Goal: Transaction & Acquisition: Purchase product/service

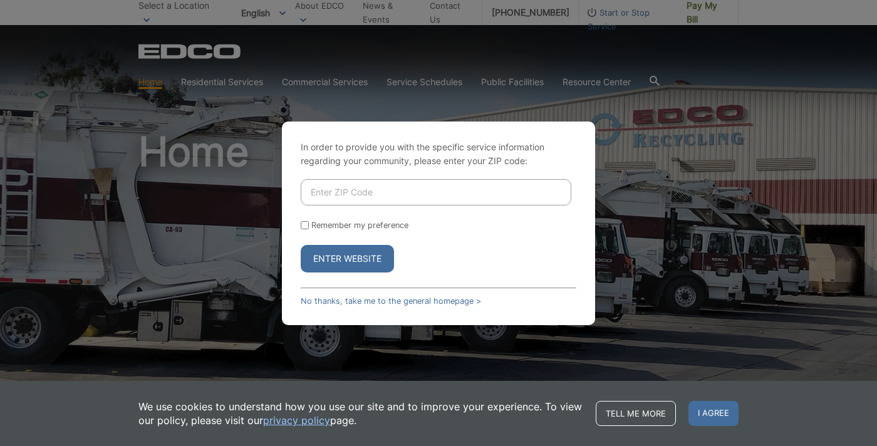
click at [388, 196] on input "Enter ZIP Code" at bounding box center [436, 192] width 271 height 26
type input "9"
type input "91950"
click at [301, 245] on button "Enter Website" at bounding box center [347, 259] width 93 height 28
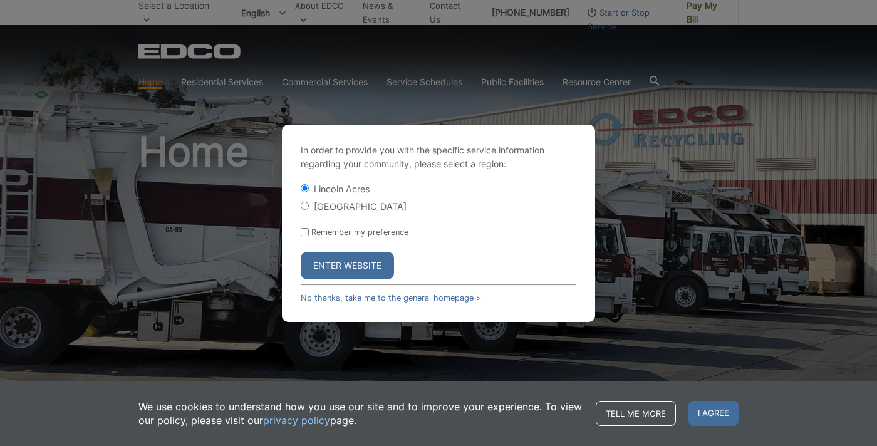
click at [308, 204] on input "[GEOGRAPHIC_DATA]" at bounding box center [305, 206] width 8 height 8
radio input "true"
click at [330, 260] on button "Enter Website" at bounding box center [347, 266] width 93 height 28
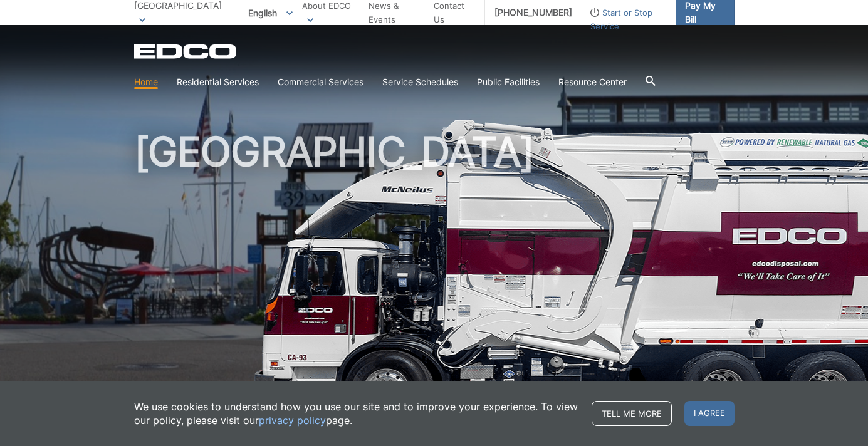
click at [702, 15] on span "Pay My Bill" at bounding box center [704, 13] width 39 height 28
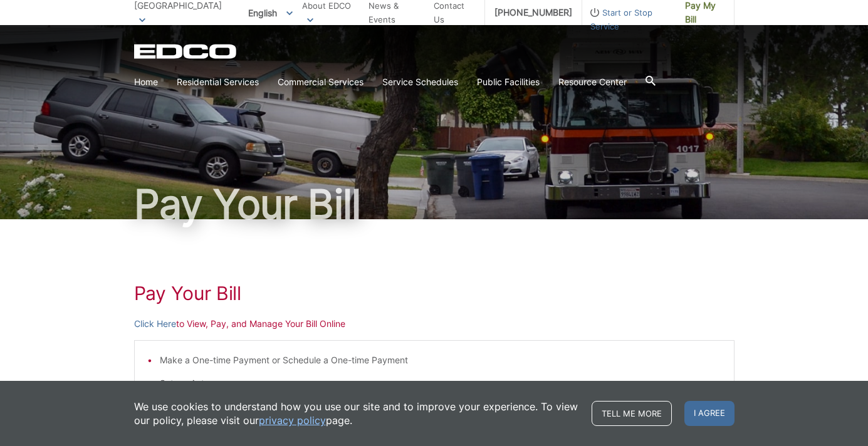
scroll to position [125, 0]
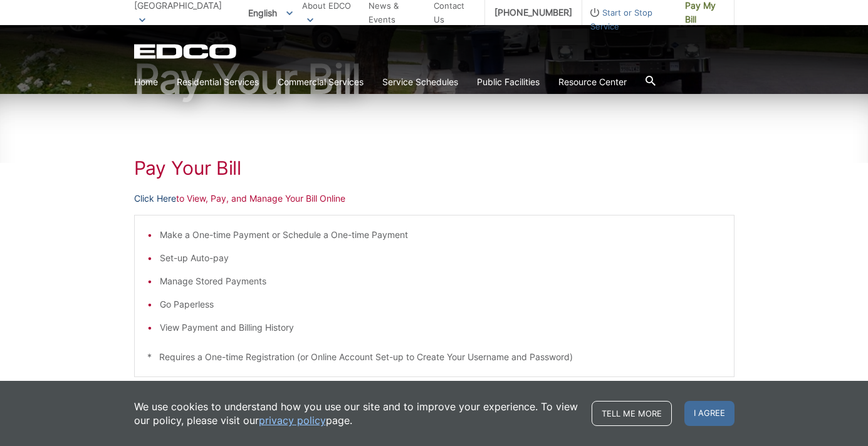
click at [161, 197] on link "Click Here" at bounding box center [155, 199] width 42 height 14
